Goal: Task Accomplishment & Management: Manage account settings

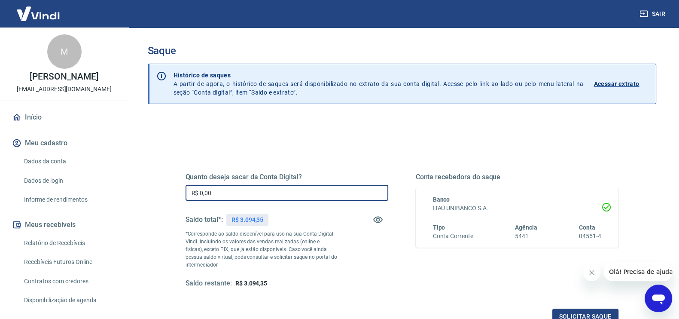
drag, startPoint x: 234, startPoint y: 193, endPoint x: 167, endPoint y: 182, distance: 67.8
click at [167, 182] on div "Quanto deseja sacar da Conta Digital? R$ 0,00 ​ Saldo total*: R$ 3.094,35 *Corr…" at bounding box center [402, 235] width 474 height 200
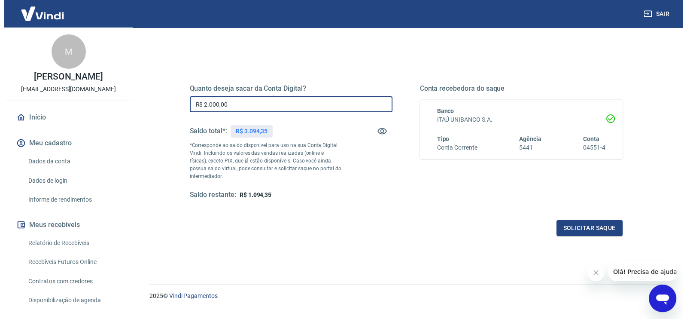
scroll to position [105, 0]
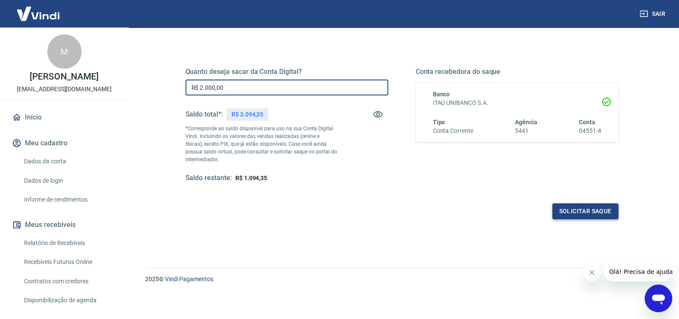
type input "R$ 2.000,00"
click at [575, 212] on button "Solicitar saque" at bounding box center [585, 211] width 66 height 16
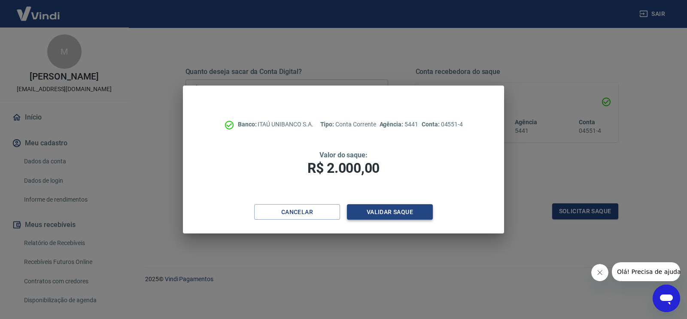
click at [372, 212] on button "Validar saque" at bounding box center [390, 212] width 86 height 16
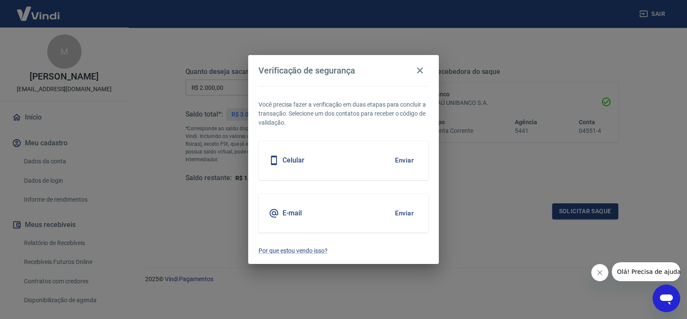
click at [412, 212] on button "Enviar" at bounding box center [404, 213] width 28 height 18
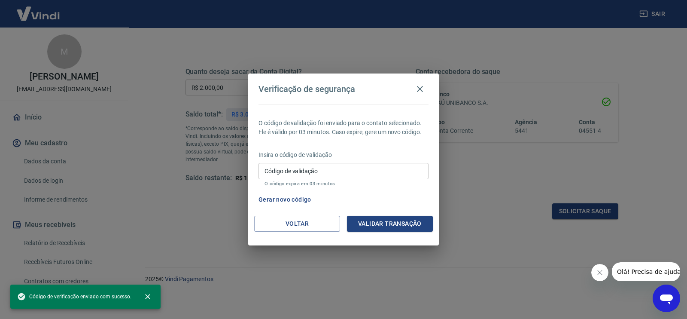
click at [406, 210] on div "O código de validação foi enviado para o contato selecionado. Ele é válido por …" at bounding box center [343, 159] width 191 height 111
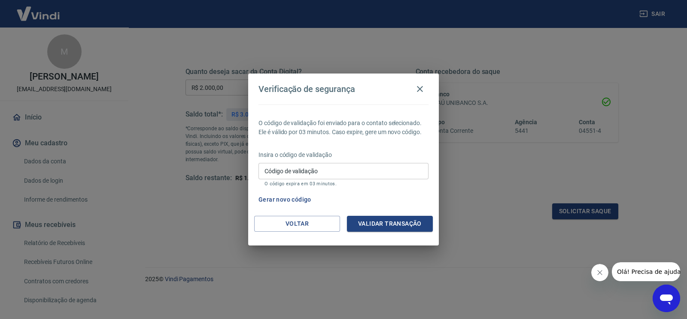
click at [320, 167] on input "Código de validação" at bounding box center [344, 171] width 170 height 16
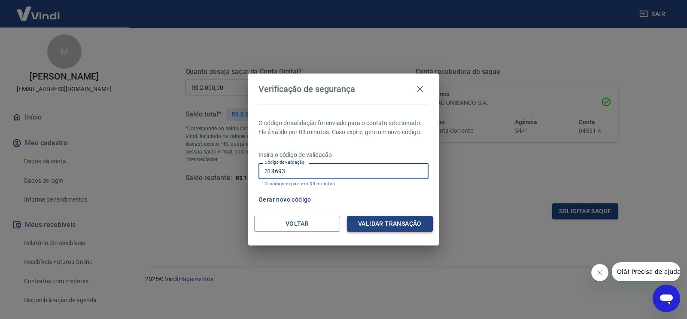
type input "314693"
click at [359, 227] on button "Validar transação" at bounding box center [390, 224] width 86 height 16
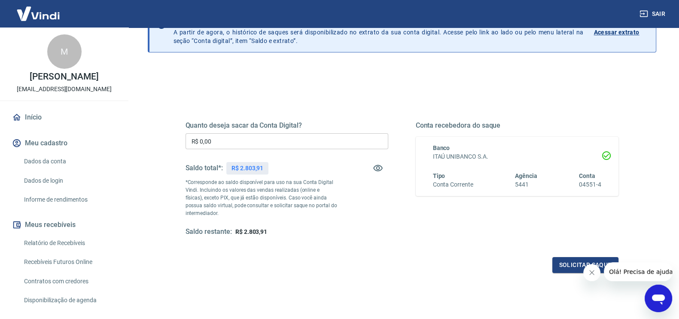
scroll to position [53, 0]
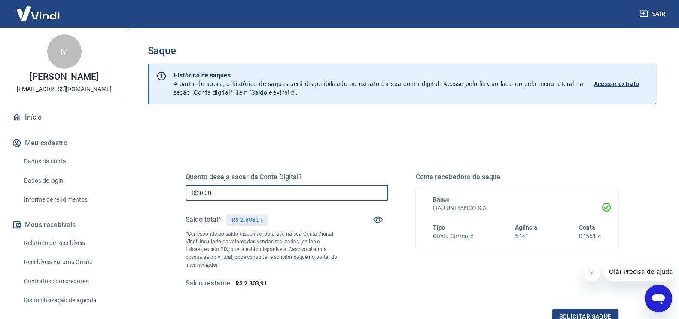
drag, startPoint x: 190, startPoint y: 192, endPoint x: 169, endPoint y: 192, distance: 21.0
click at [169, 192] on div "Quanto deseja sacar da Conta Digital? R$ 0,00 ​ Saldo total*: R$ 2.803,91 *Corr…" at bounding box center [402, 235] width 474 height 200
type input "R$ 0,18"
click at [251, 284] on span "R$ 2.803,73" at bounding box center [251, 283] width 32 height 7
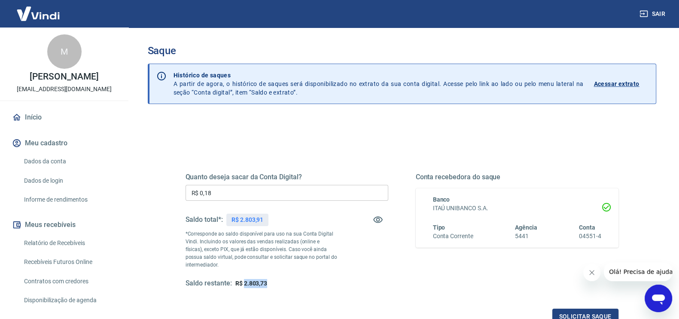
click at [251, 284] on span "R$ 2.803,73" at bounding box center [251, 283] width 32 height 7
copy span "2.803,73"
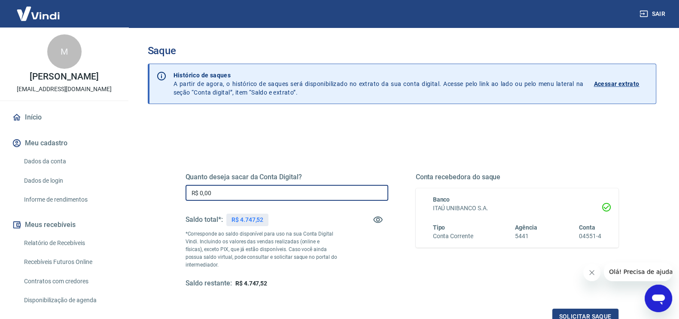
drag, startPoint x: 229, startPoint y: 190, endPoint x: 174, endPoint y: 195, distance: 55.6
click at [174, 195] on div "Quanto deseja sacar da Conta Digital? R$ 0,00 ​ Saldo total*: R$ 4.747,52 *Corr…" at bounding box center [402, 235] width 474 height 200
type input "R$ 3.700,00"
click at [245, 282] on span "R$ 1.047,52" at bounding box center [251, 283] width 32 height 7
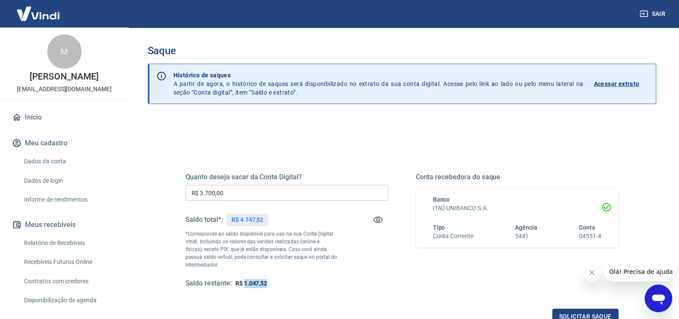
click at [245, 282] on span "R$ 1.047,52" at bounding box center [251, 283] width 32 height 7
copy span "1.047,52"
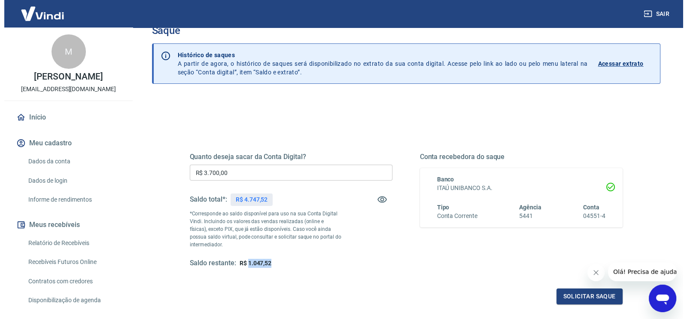
scroll to position [53, 0]
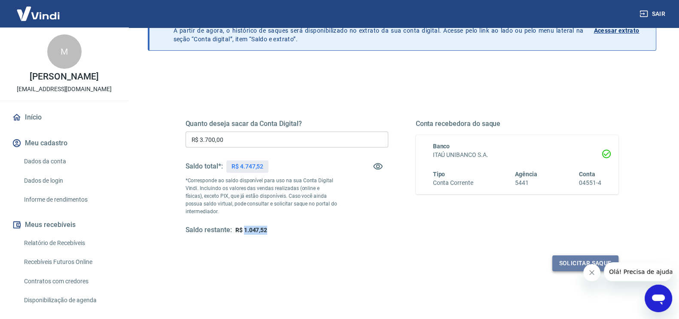
click at [563, 257] on button "Solicitar saque" at bounding box center [585, 263] width 66 height 16
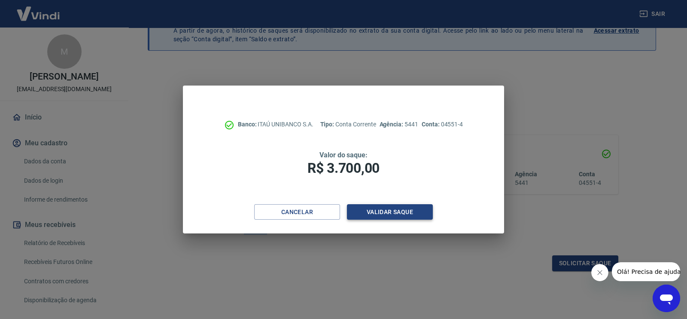
click at [383, 211] on button "Validar saque" at bounding box center [390, 212] width 86 height 16
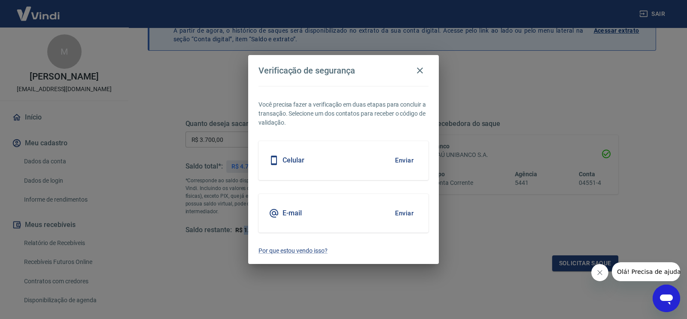
click at [405, 210] on button "Enviar" at bounding box center [404, 213] width 28 height 18
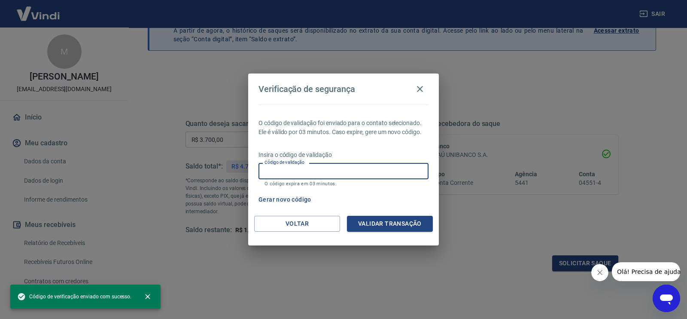
click at [304, 166] on input "Código de validação" at bounding box center [344, 171] width 170 height 16
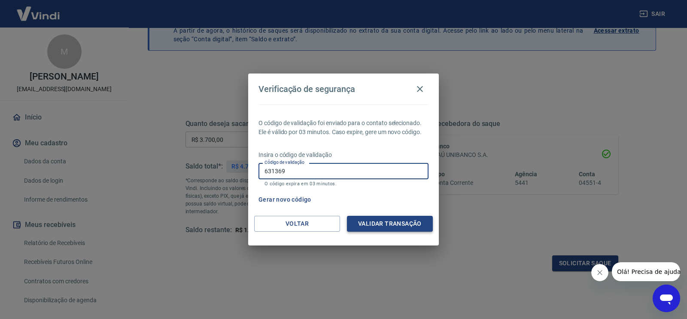
type input "631369"
click at [397, 226] on button "Validar transação" at bounding box center [390, 224] width 86 height 16
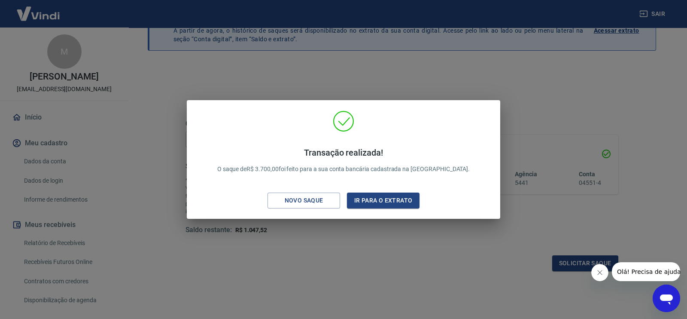
click at [219, 65] on div "Transação realizada! O saque de R$ 3.700,00 foi feito para a sua conta bancária…" at bounding box center [343, 159] width 687 height 319
